Goal: Information Seeking & Learning: Learn about a topic

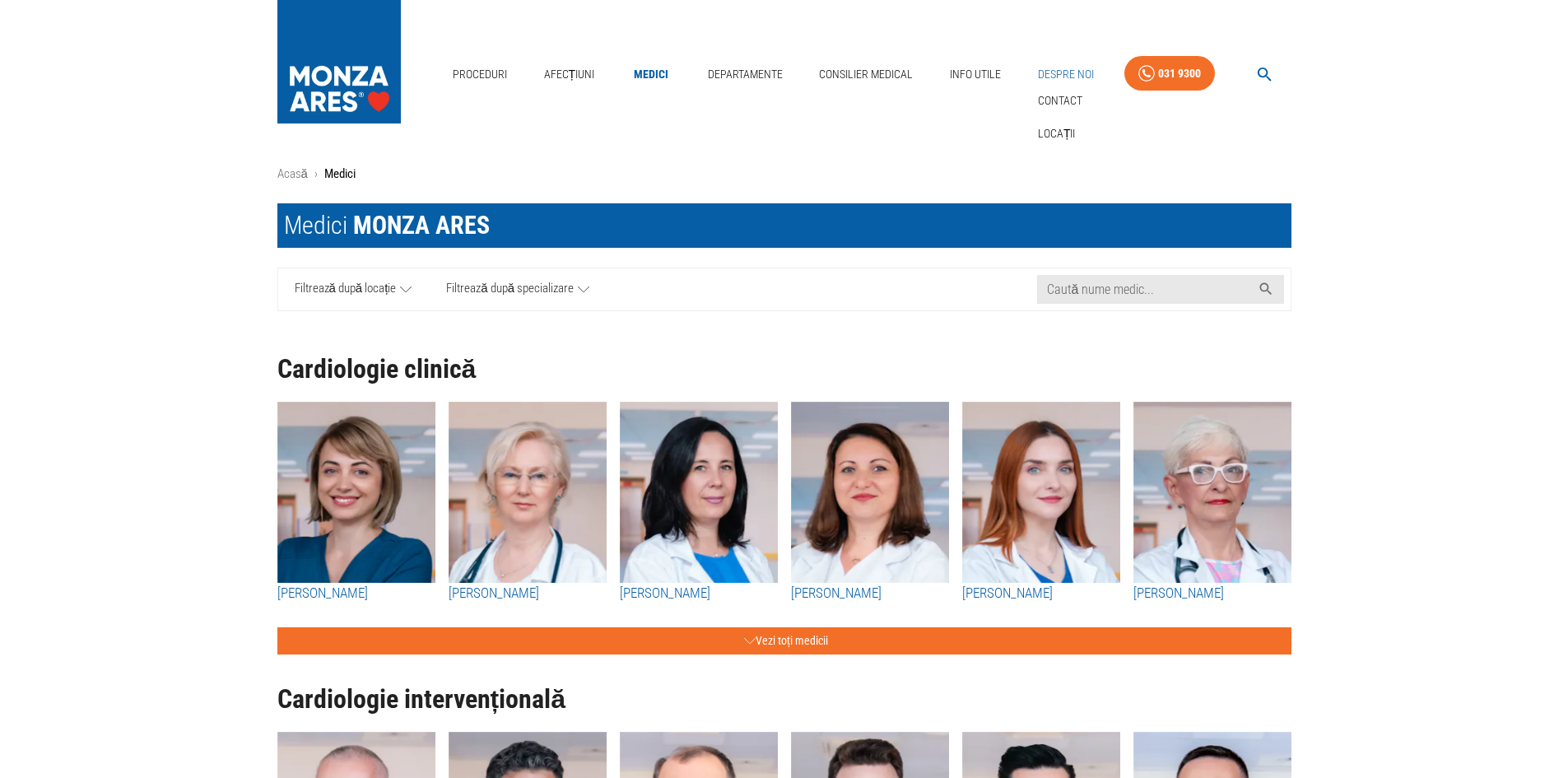
click at [1076, 74] on link "Despre Noi" at bounding box center [1066, 74] width 70 height 33
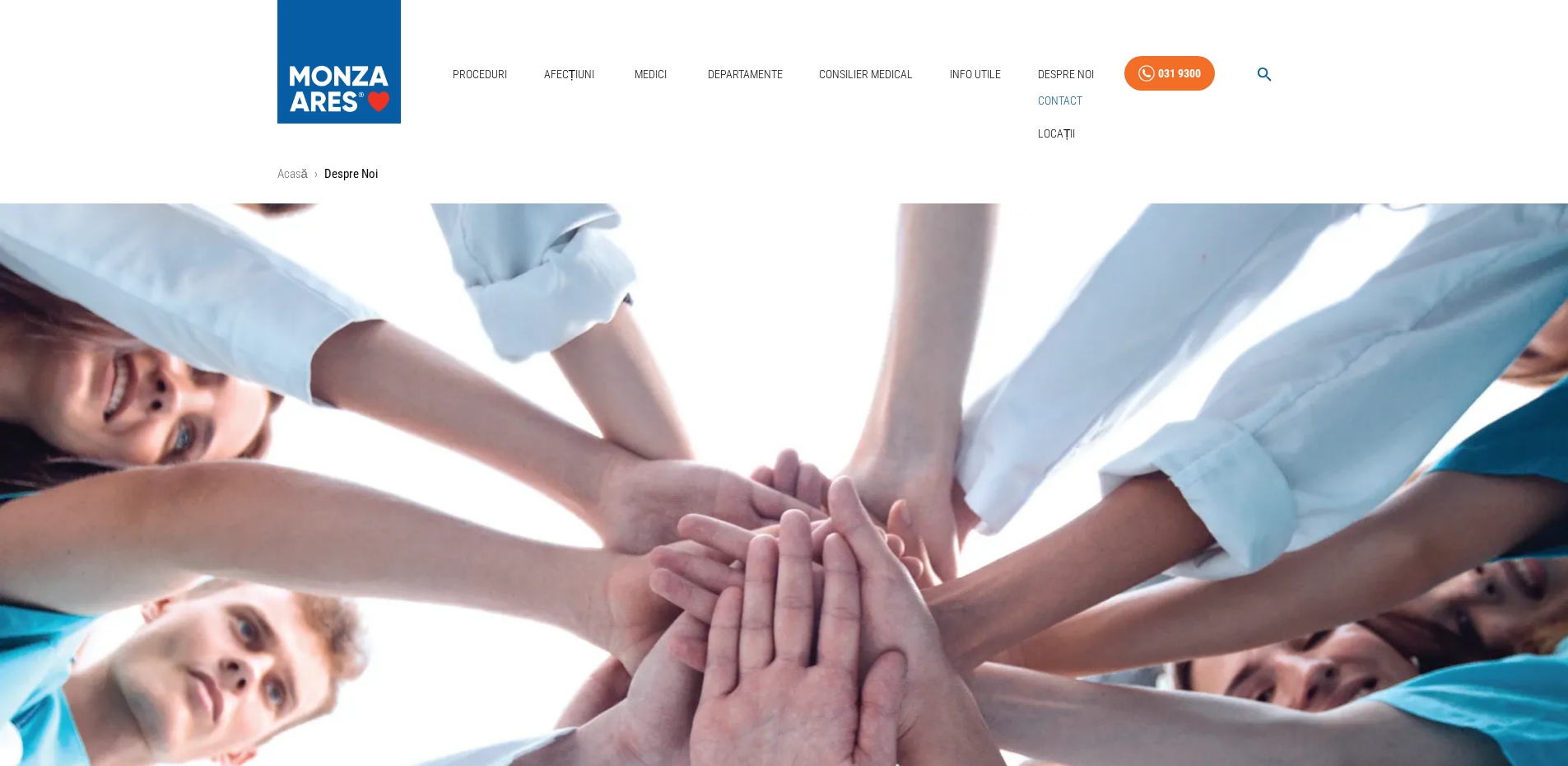
click at [1071, 104] on link "Contact" at bounding box center [1060, 101] width 51 height 27
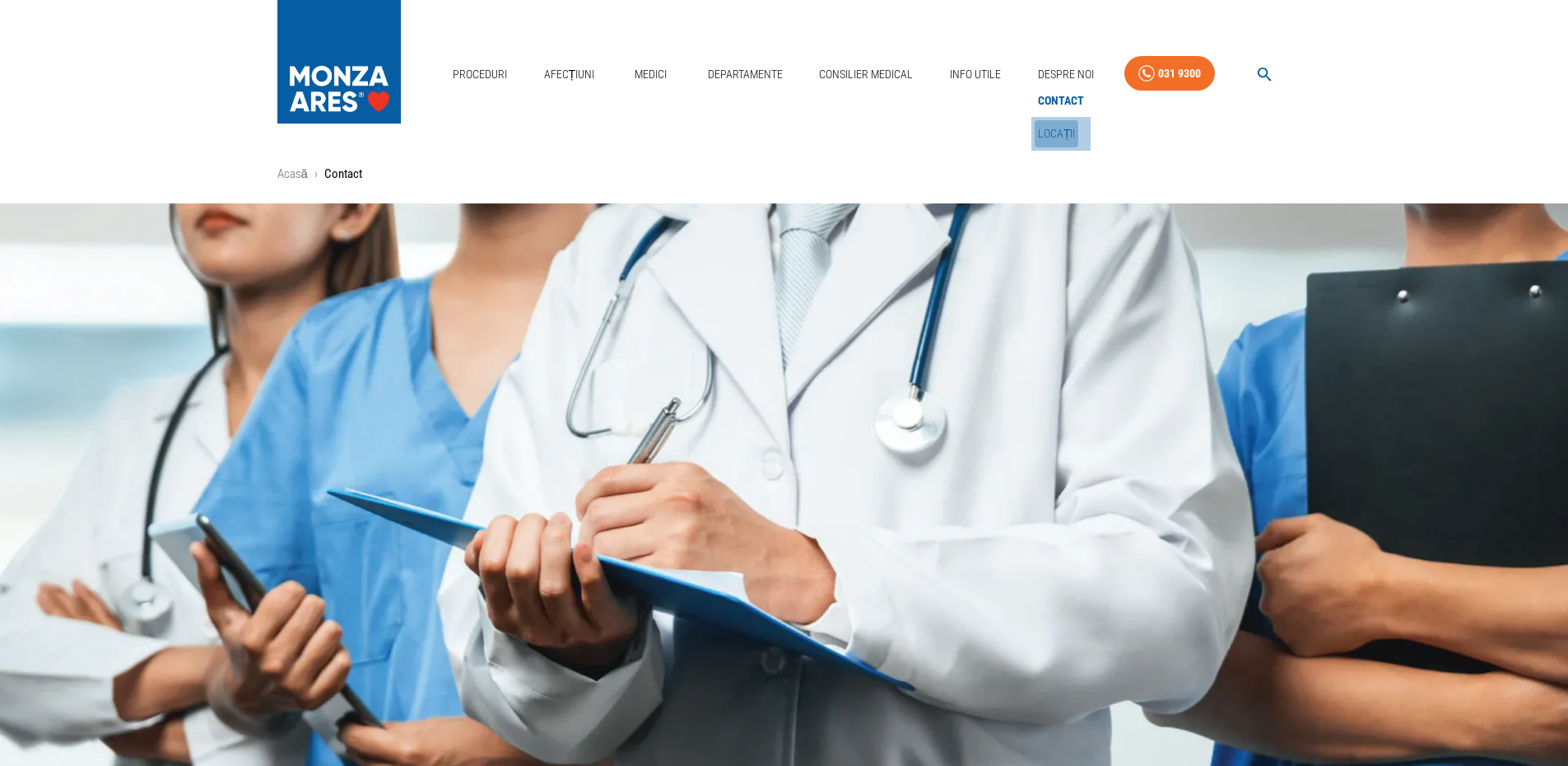
click at [1069, 135] on link "Locații" at bounding box center [1057, 134] width 44 height 27
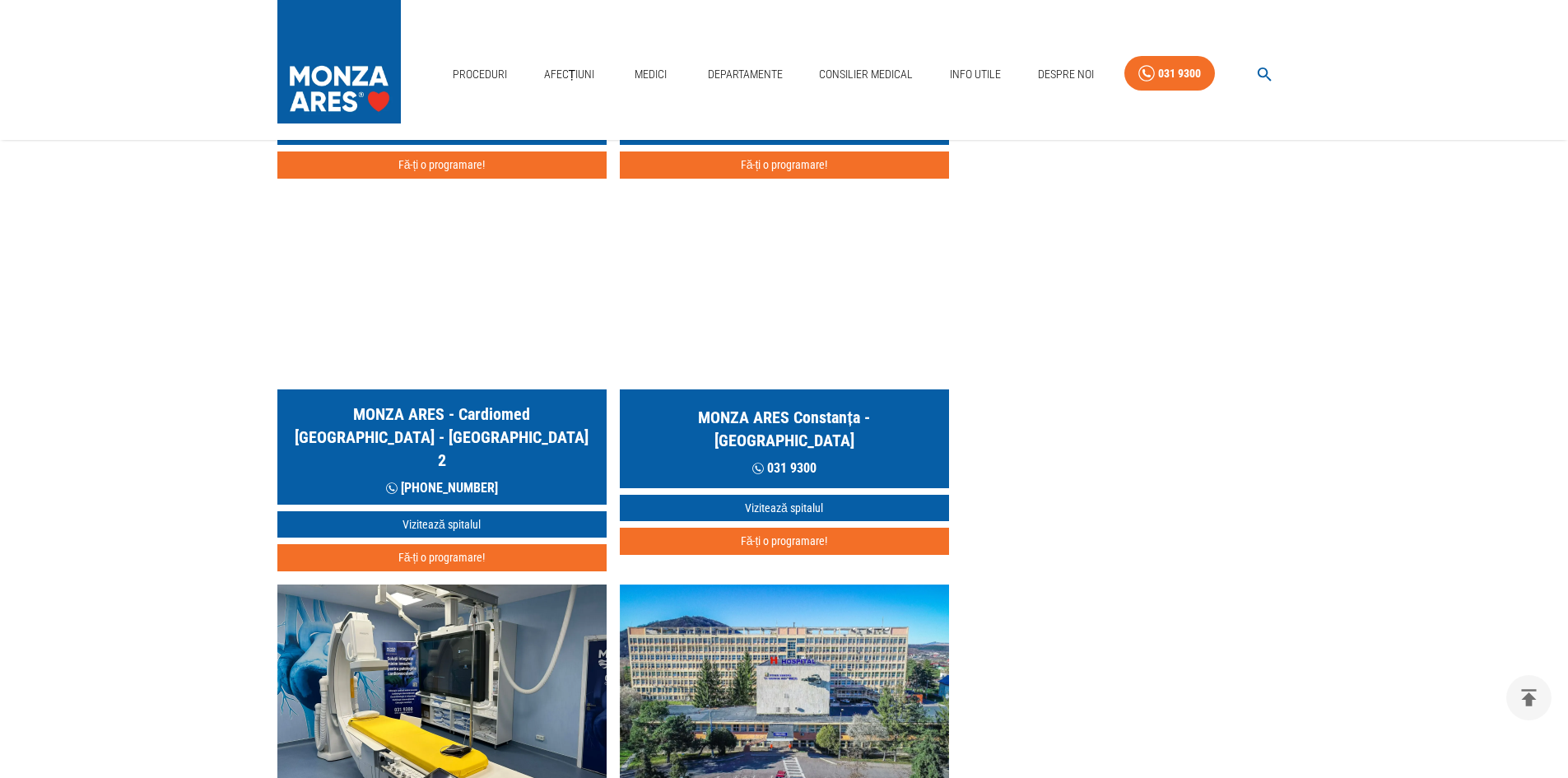
scroll to position [1235, 0]
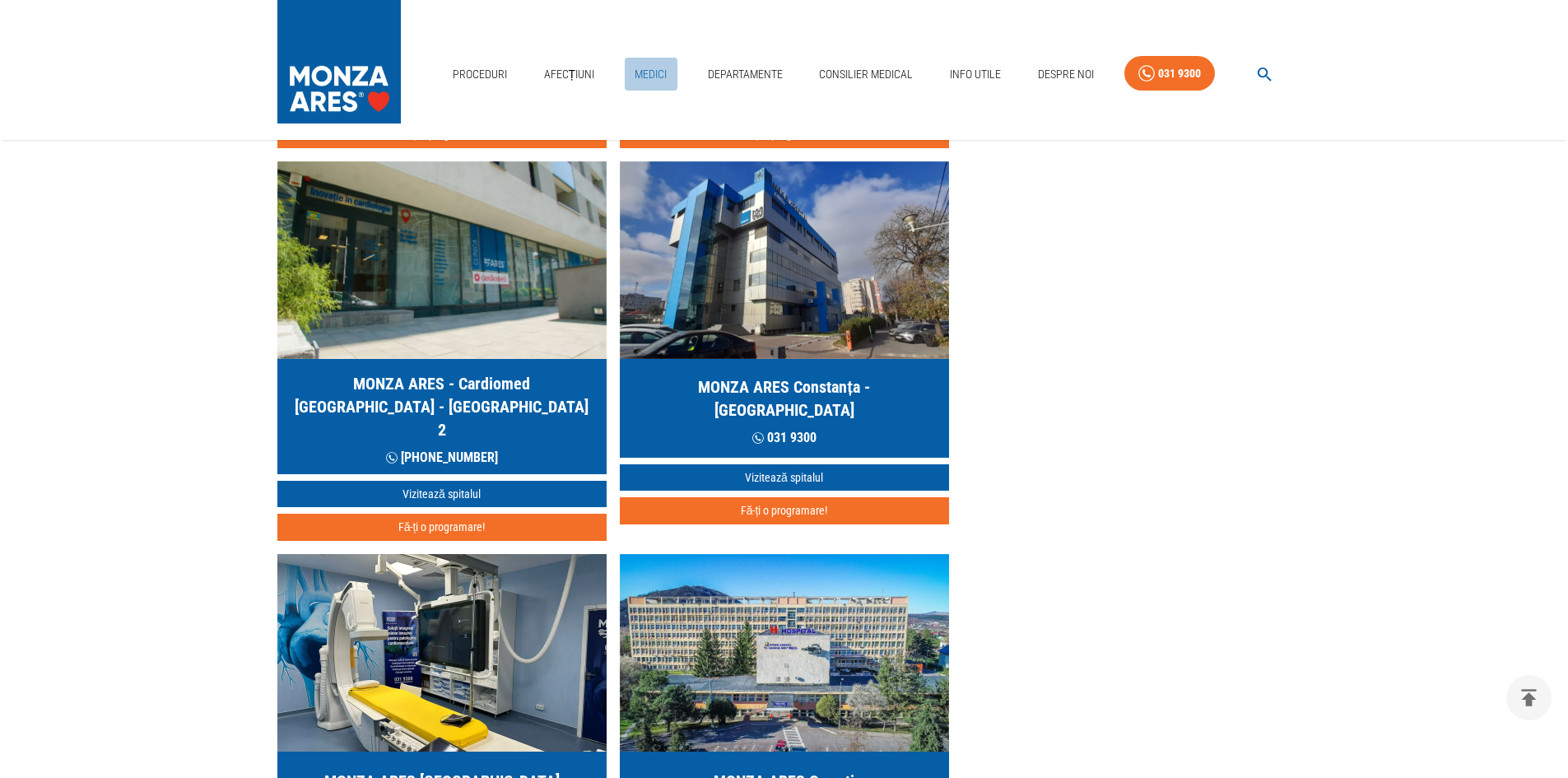
click at [645, 70] on link "Medici" at bounding box center [651, 74] width 52 height 33
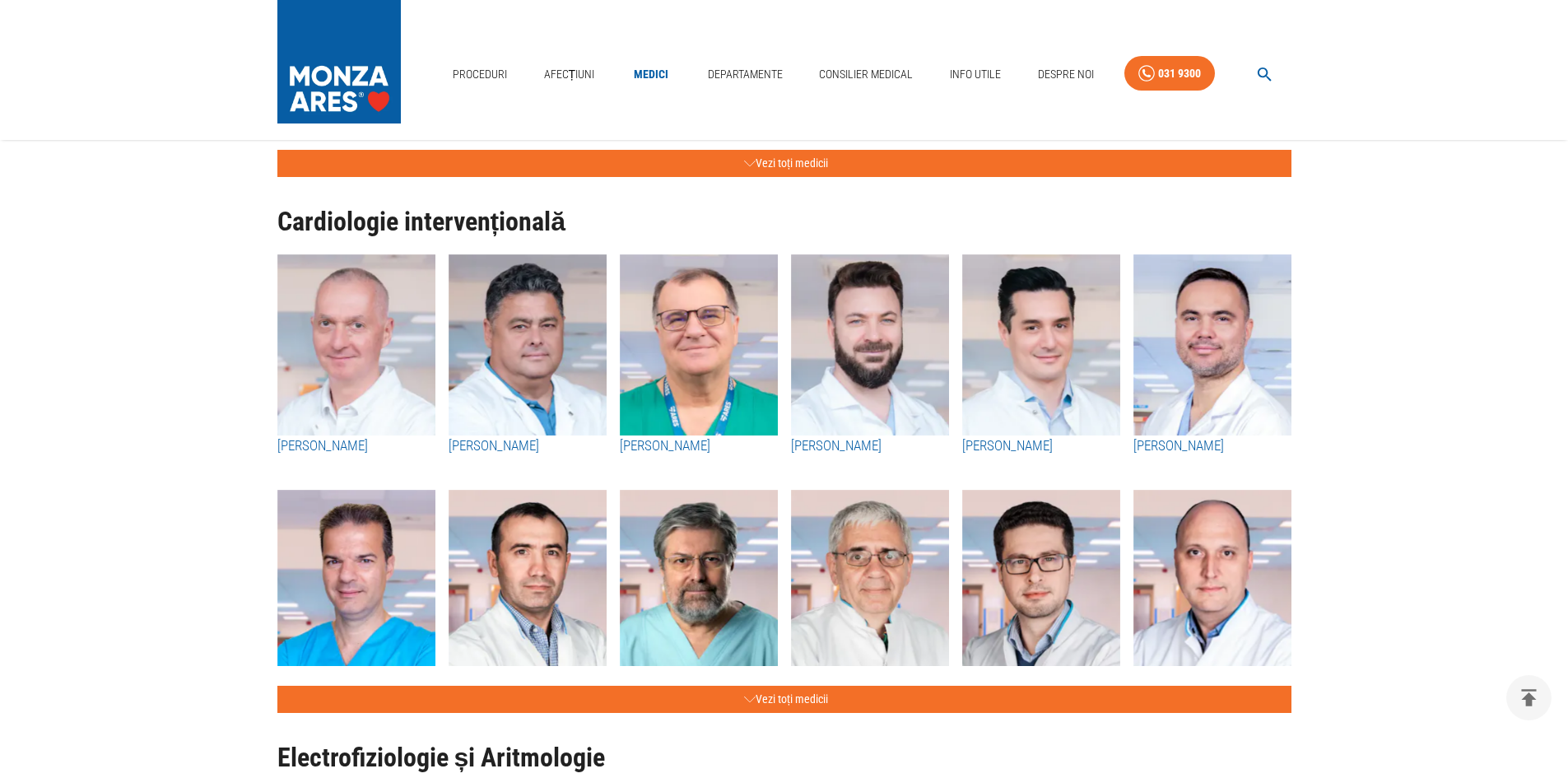
scroll to position [494, 0]
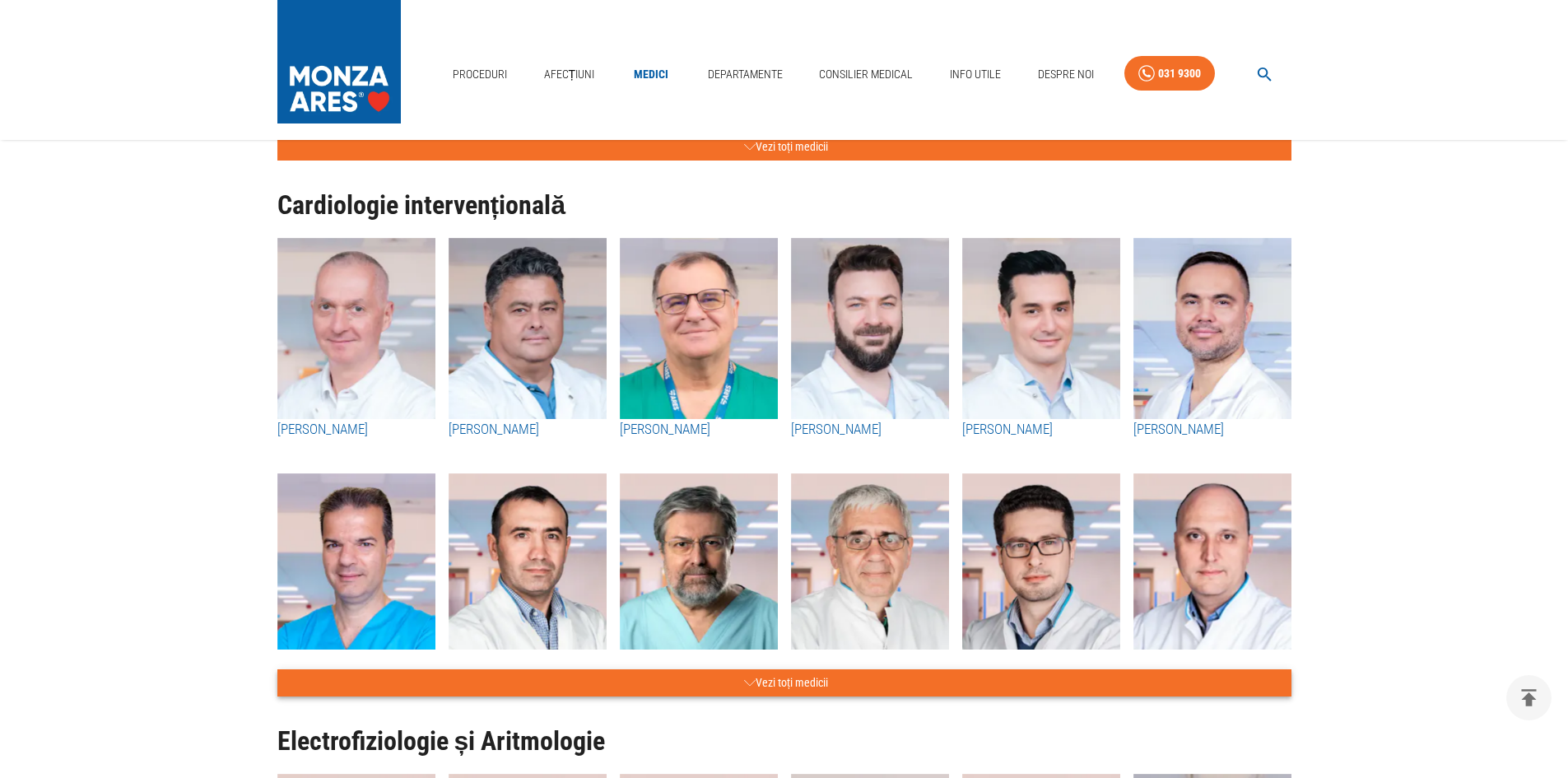
click at [803, 689] on button "Vezi toți medicii" at bounding box center [784, 683] width 1014 height 27
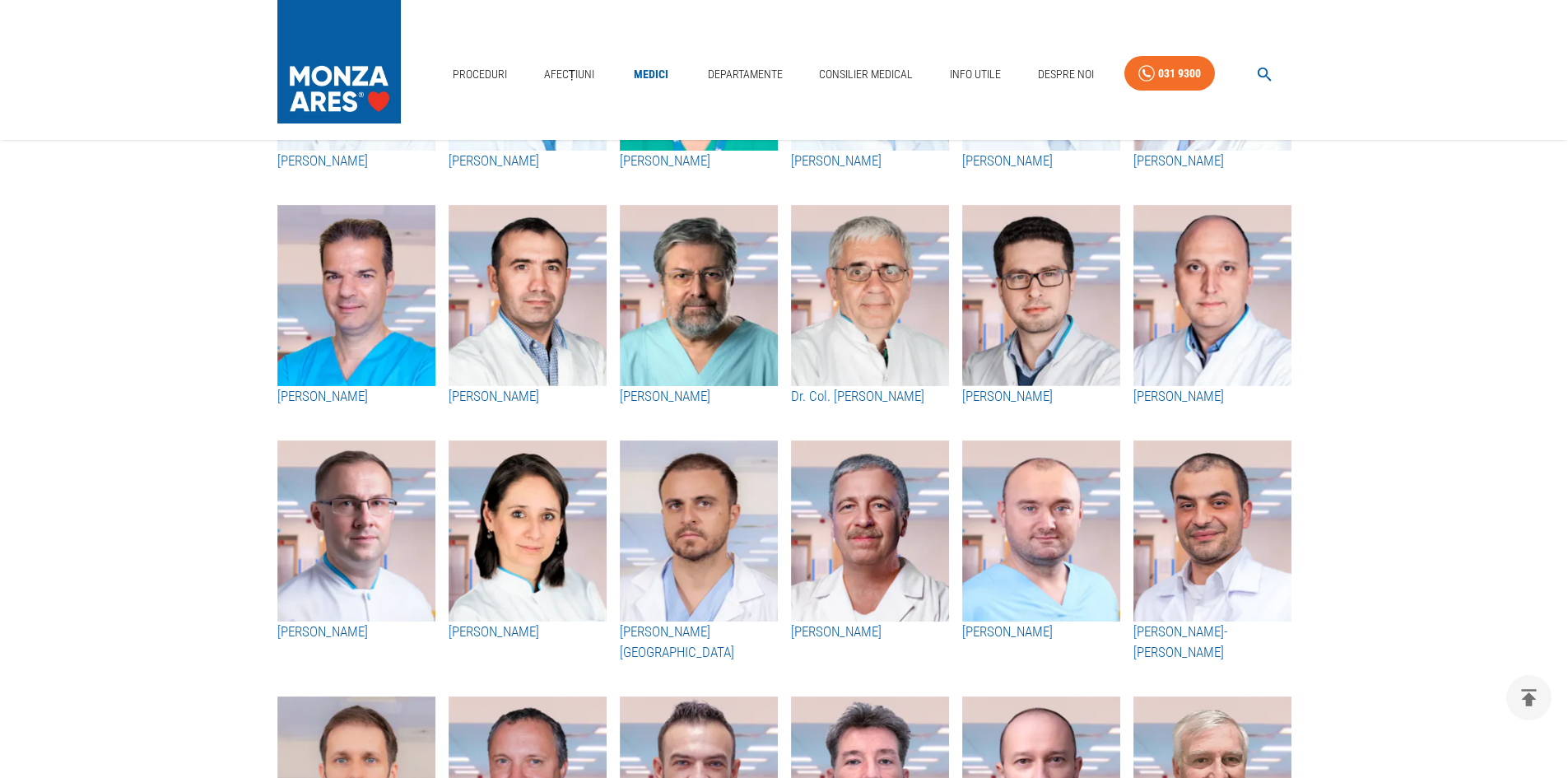
scroll to position [906, 0]
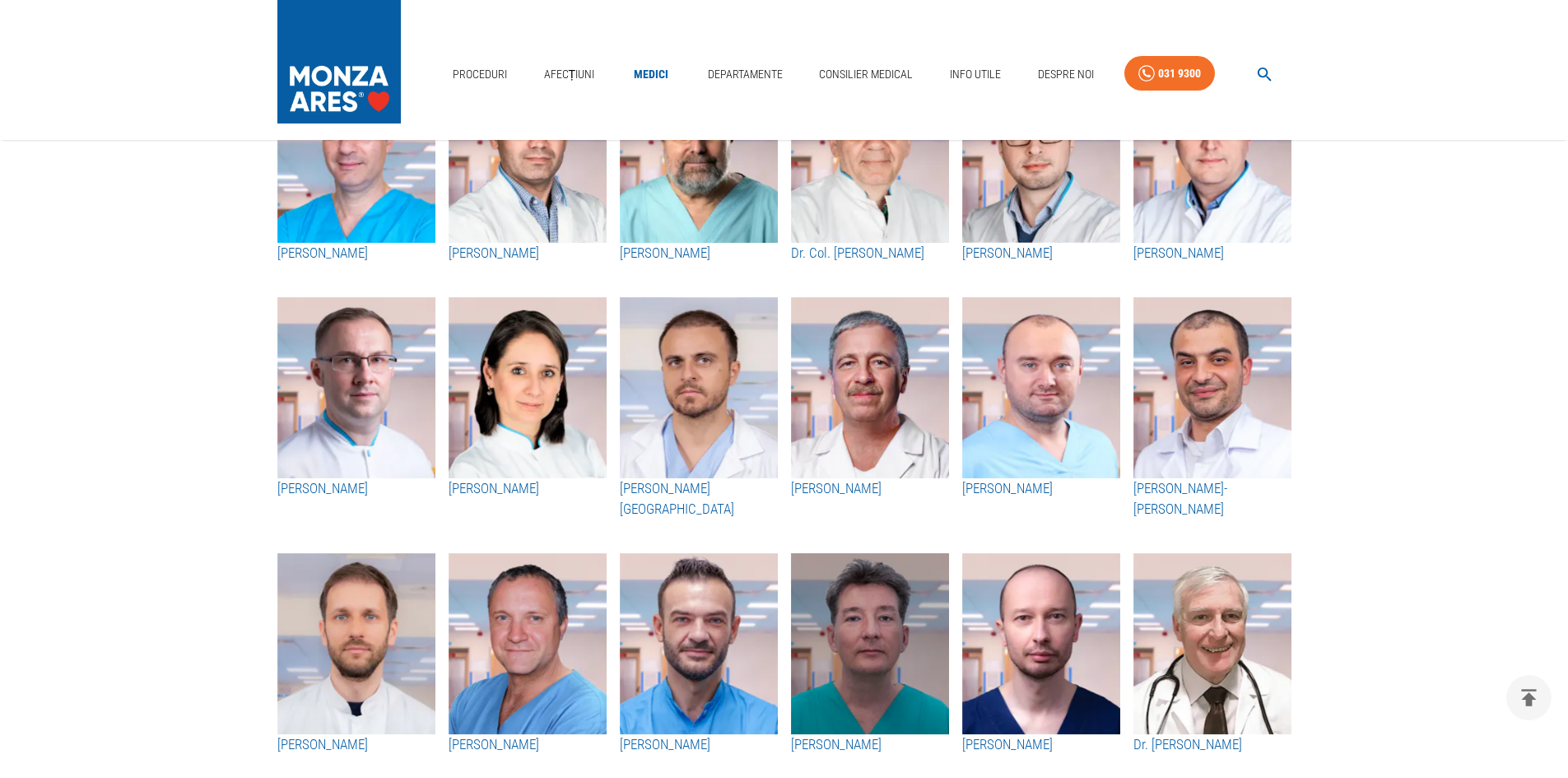
click at [851, 646] on img "button" at bounding box center [870, 643] width 158 height 182
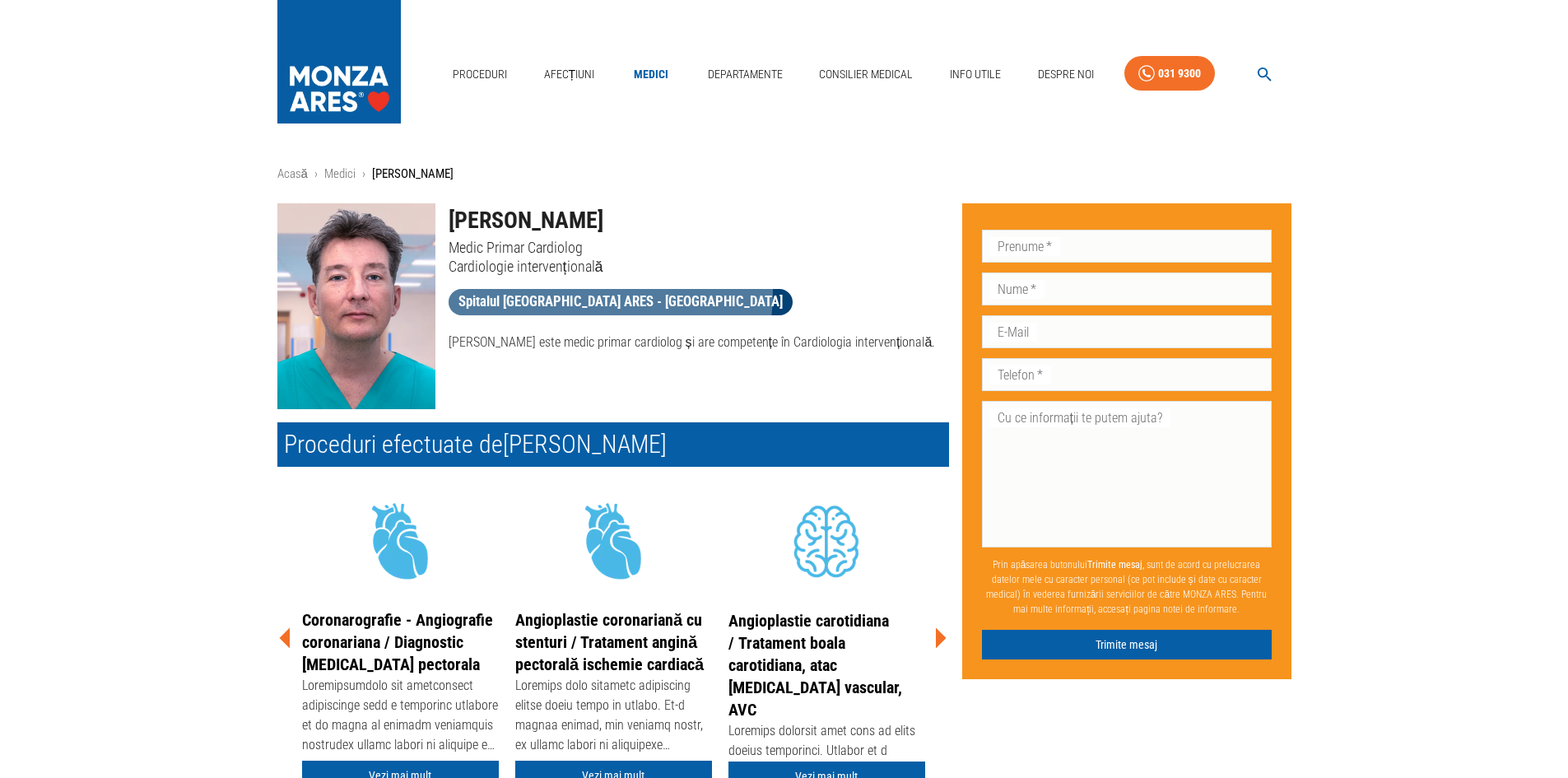
click at [609, 294] on span "Spitalul [GEOGRAPHIC_DATA] ARES - [GEOGRAPHIC_DATA]" at bounding box center [621, 302] width 344 height 21
click at [330, 308] on img at bounding box center [356, 306] width 158 height 206
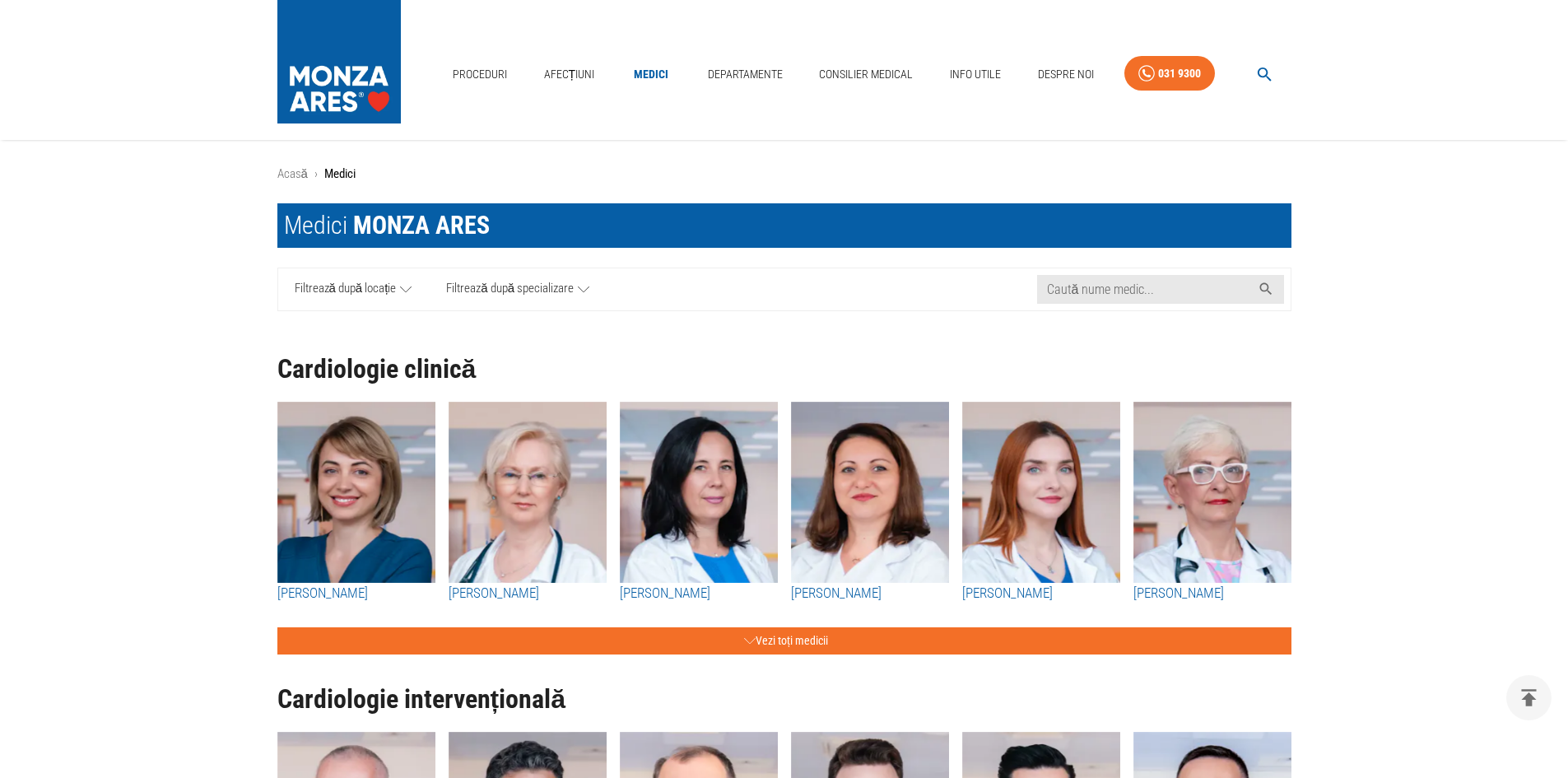
scroll to position [906, 0]
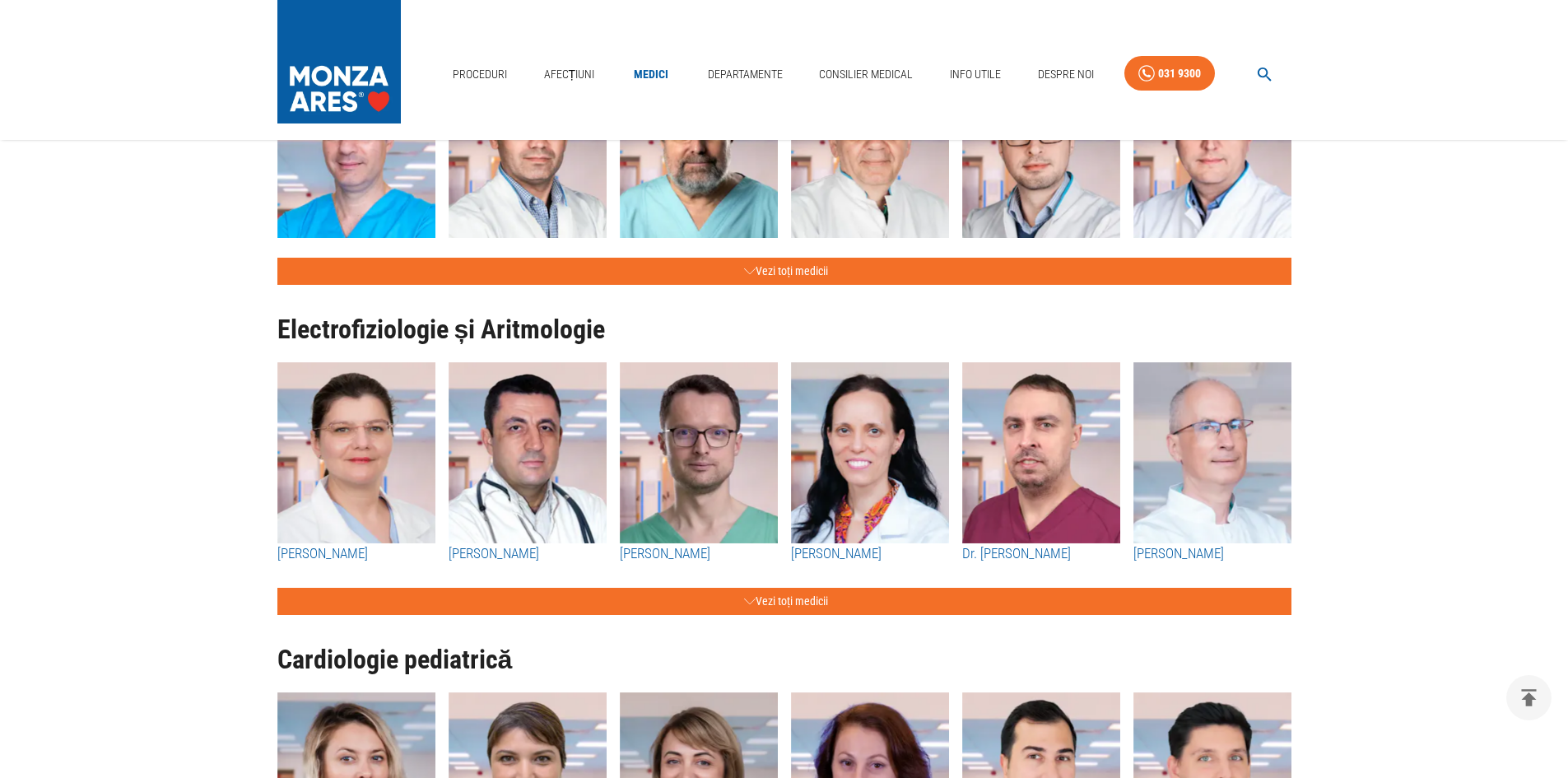
scroll to position [1235, 0]
